Goal: Task Accomplishment & Management: Use online tool/utility

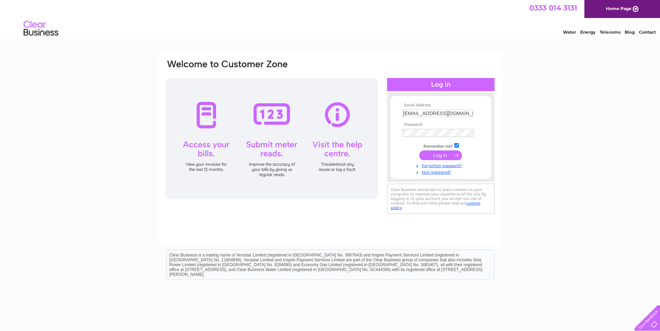
click at [437, 155] on input "submit" at bounding box center [441, 156] width 43 height 10
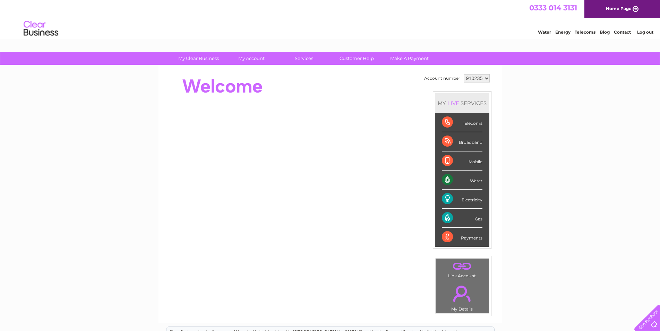
click at [449, 177] on div "Water" at bounding box center [462, 180] width 41 height 19
click at [469, 182] on div "Water" at bounding box center [462, 180] width 41 height 19
click at [446, 178] on div "Water" at bounding box center [462, 180] width 41 height 19
click at [476, 180] on div "Water" at bounding box center [462, 180] width 41 height 19
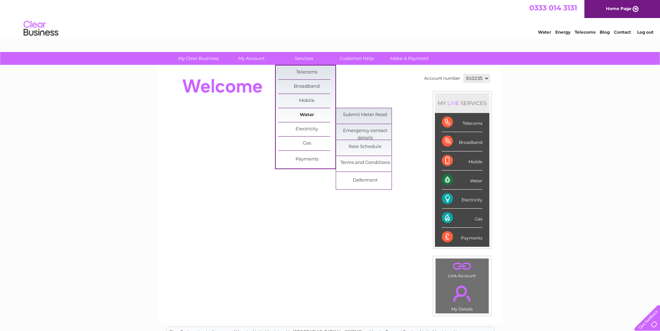
click at [310, 117] on link "Water" at bounding box center [306, 115] width 57 height 14
click at [301, 112] on link "Water" at bounding box center [306, 115] width 57 height 14
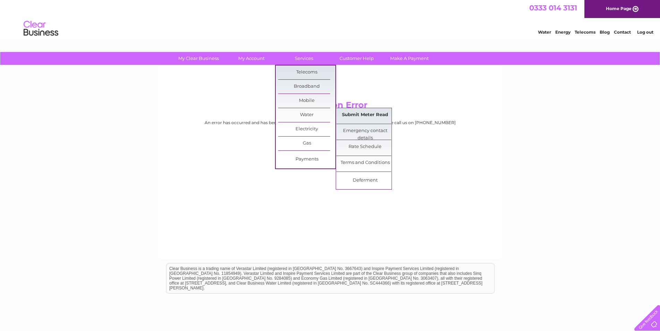
click at [366, 115] on link "Submit Meter Read" at bounding box center [365, 115] width 57 height 14
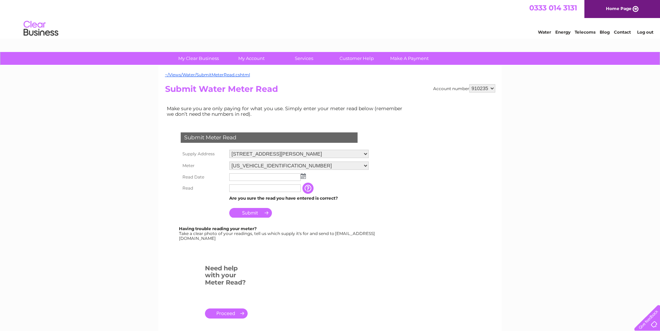
click at [305, 176] on img at bounding box center [303, 177] width 5 height 6
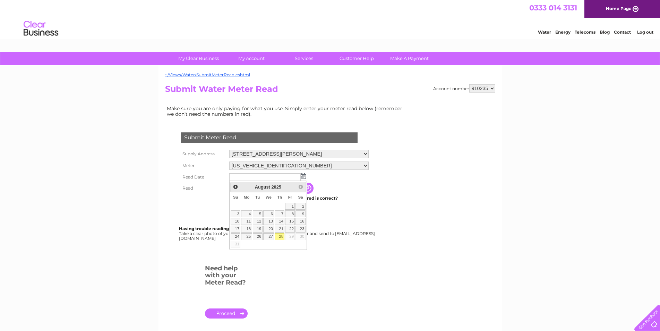
click at [279, 237] on link "28" at bounding box center [280, 237] width 10 height 7
type input "2025/08/28"
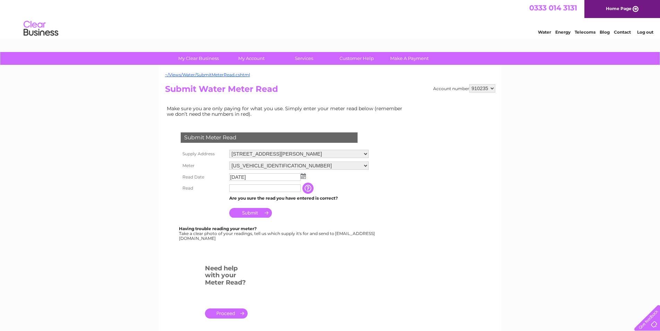
click at [235, 189] on input "text" at bounding box center [264, 189] width 71 height 8
type input "46"
click at [240, 214] on input "Submit" at bounding box center [250, 214] width 43 height 10
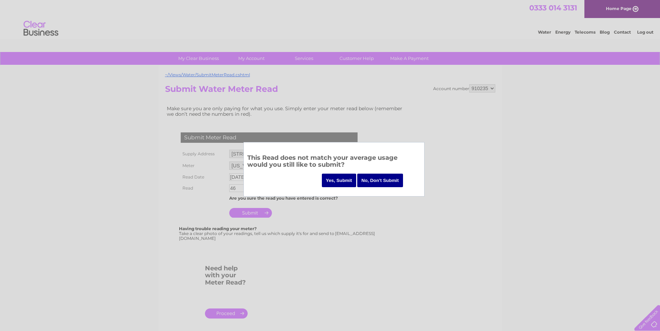
click at [342, 182] on input "Yes, Submit" at bounding box center [339, 181] width 35 height 14
